Goal: Transaction & Acquisition: Purchase product/service

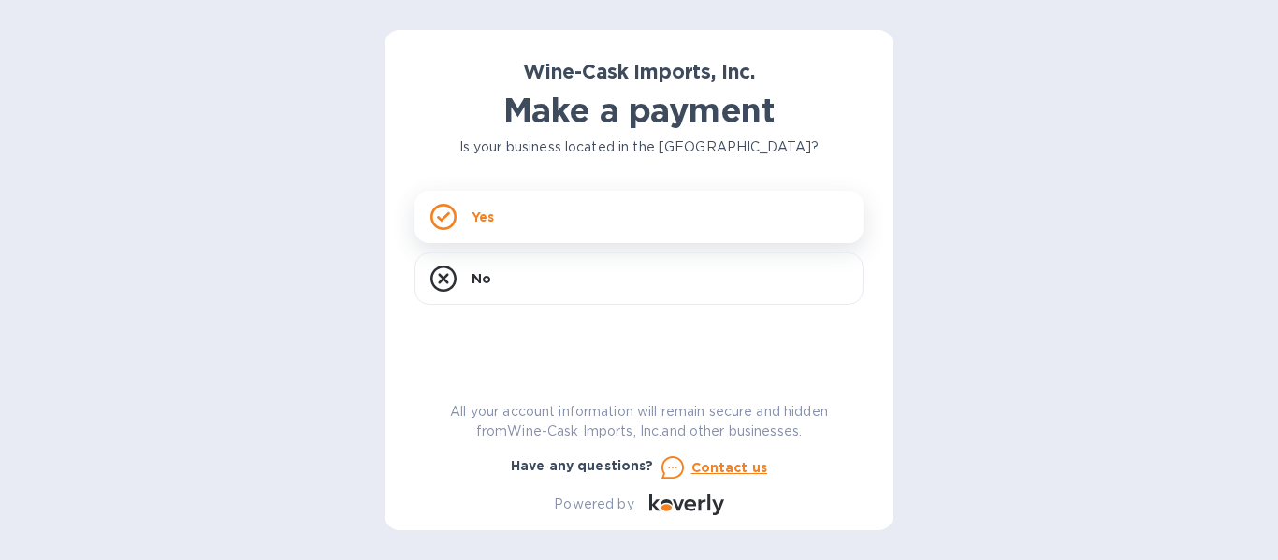
click at [575, 211] on div "Yes" at bounding box center [638, 217] width 449 height 52
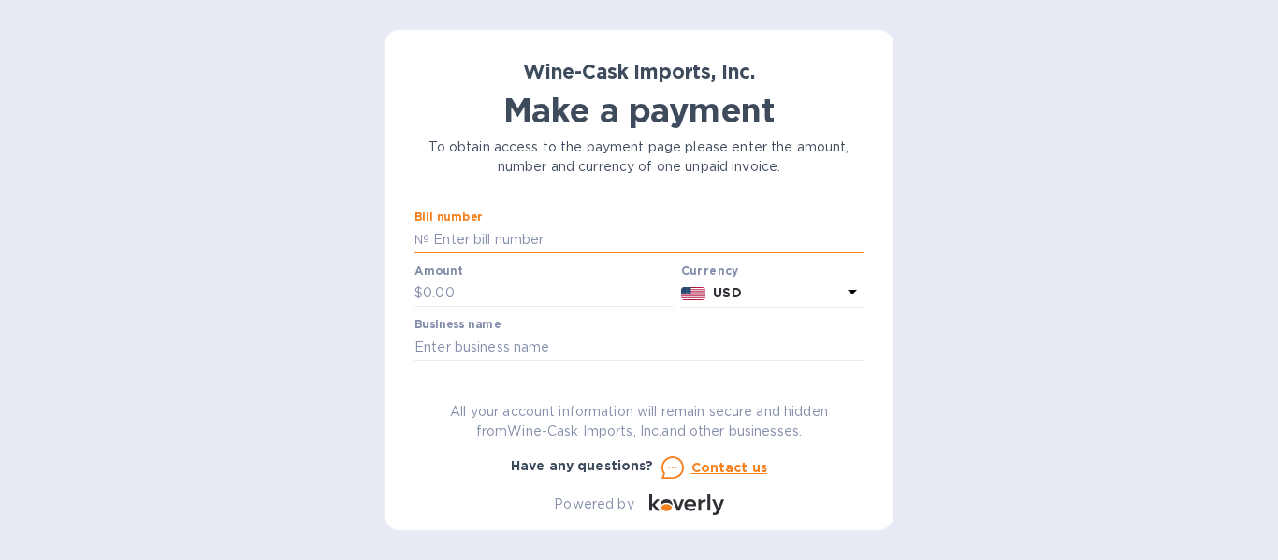
click at [534, 233] on input "text" at bounding box center [646, 239] width 434 height 28
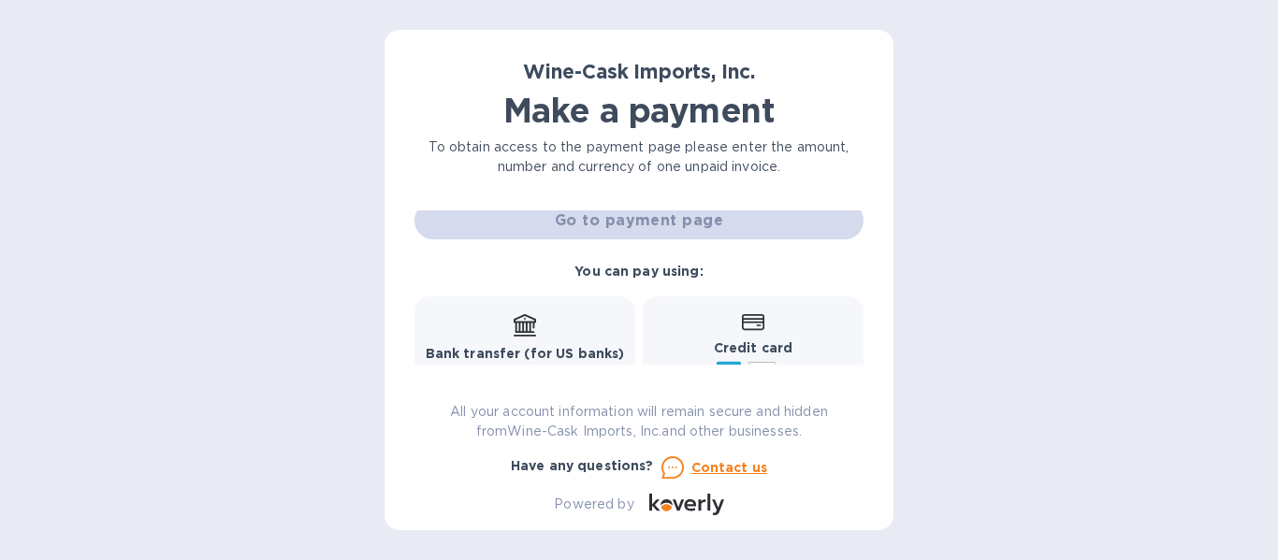
scroll to position [187, 0]
click at [802, 276] on div "You can pay using: Bank transfer (for US banks) Free Credit card and more... Pa…" at bounding box center [639, 386] width 464 height 267
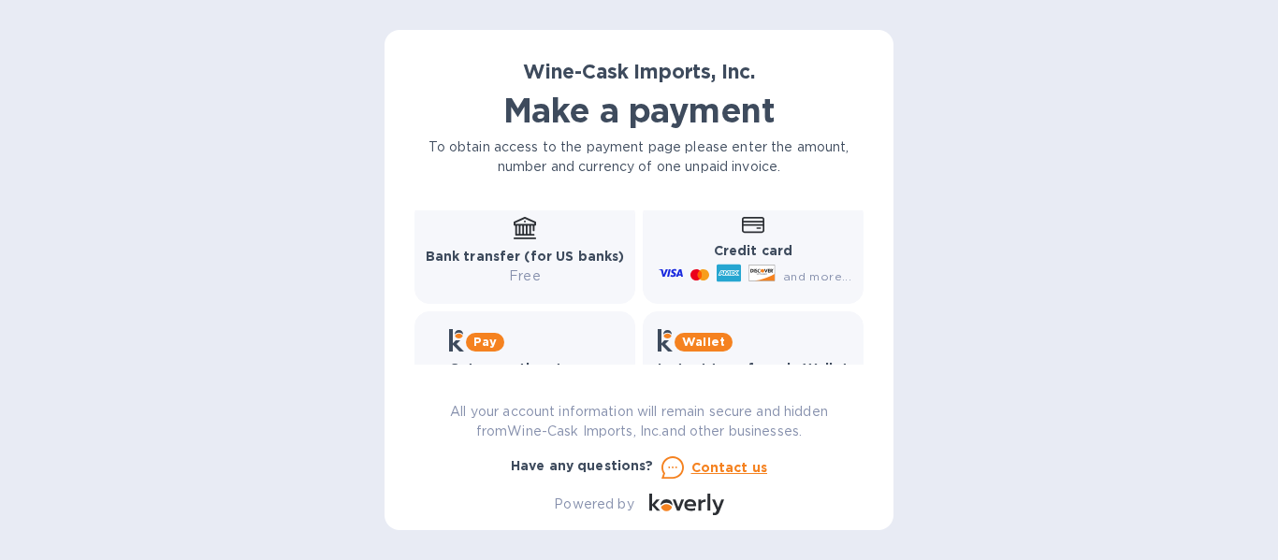
scroll to position [252, 0]
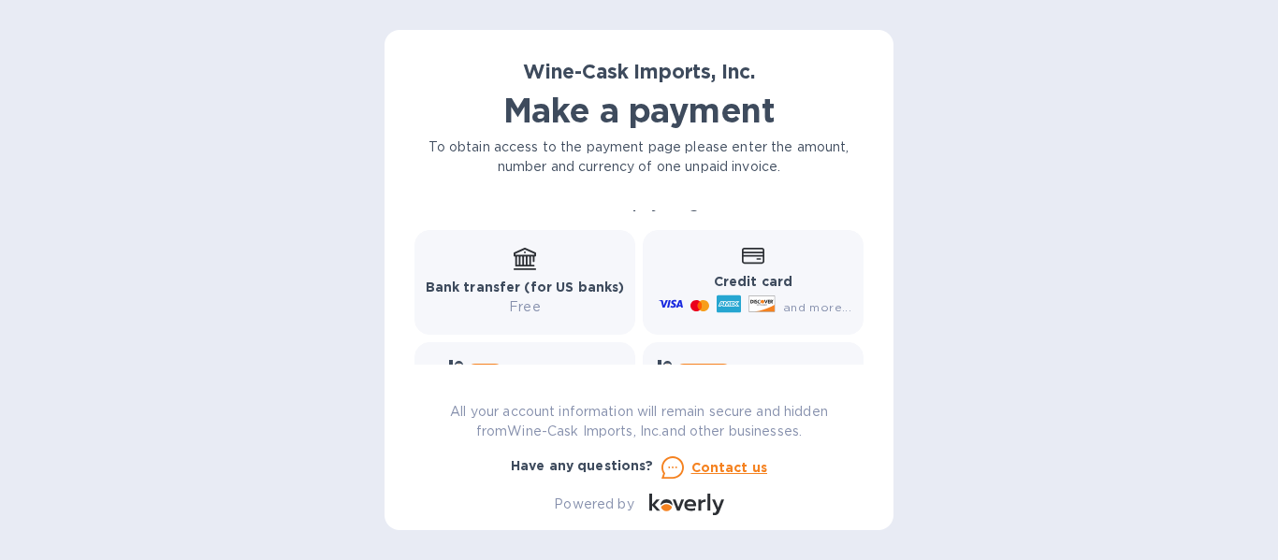
click at [809, 310] on span "and more..." at bounding box center [817, 307] width 68 height 14
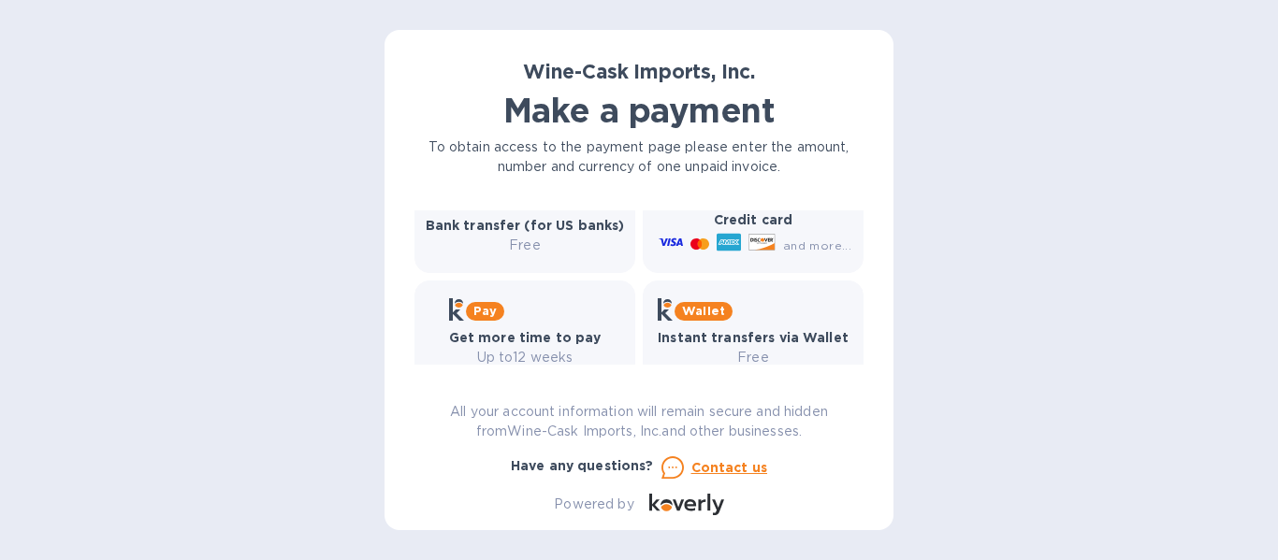
scroll to position [345, 0]
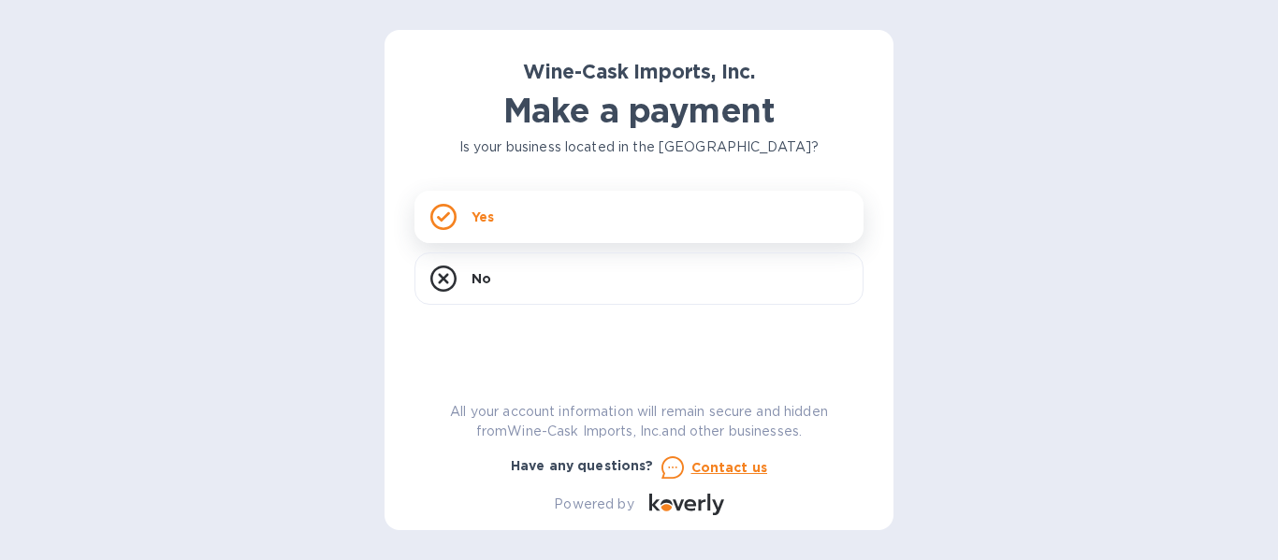
click at [668, 226] on div "Yes" at bounding box center [638, 217] width 449 height 52
